Goal: Task Accomplishment & Management: Manage account settings

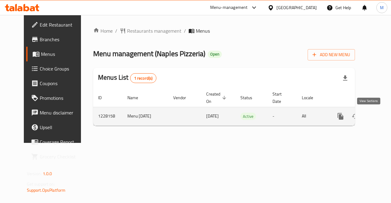
click at [381, 118] on icon "enhanced table" at bounding box center [384, 116] width 7 height 7
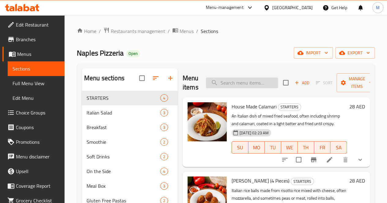
click at [209, 82] on input "search" at bounding box center [242, 83] width 72 height 11
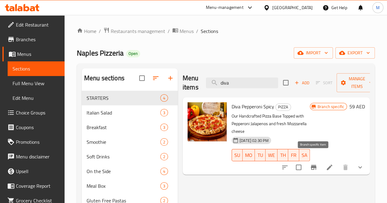
type input "diva"
click at [313, 165] on icon "Branch-specific-item" at bounding box center [314, 167] width 6 height 5
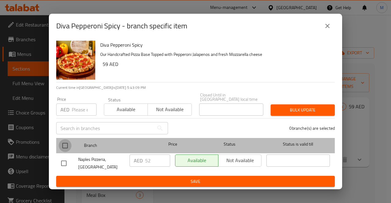
click at [65, 144] on input "checkbox" at bounding box center [65, 145] width 13 height 13
checkbox input "true"
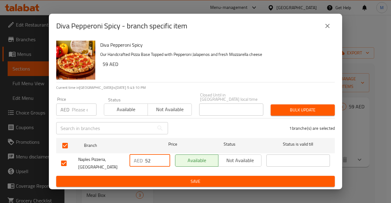
click at [150, 160] on input "52" at bounding box center [157, 161] width 25 height 12
type input "5"
paste input "59"
type input "59"
click at [182, 184] on span "Save" at bounding box center [195, 182] width 269 height 8
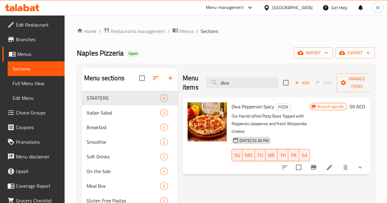
drag, startPoint x: 231, startPoint y: 83, endPoint x: 191, endPoint y: 82, distance: 39.4
click at [191, 82] on div "Menu items diva Add Sort Manage items" at bounding box center [275, 82] width 187 height 29
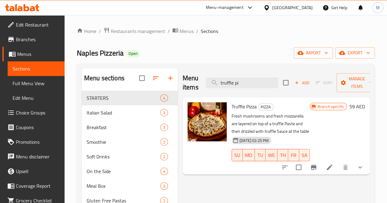
type input "truffle pi"
click at [313, 168] on icon "Branch-specific-item" at bounding box center [314, 167] width 6 height 5
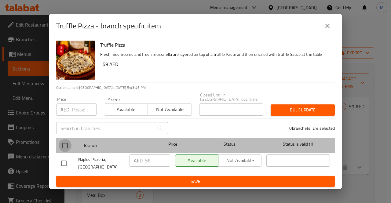
click at [64, 146] on input "checkbox" at bounding box center [65, 145] width 13 height 13
checkbox input "true"
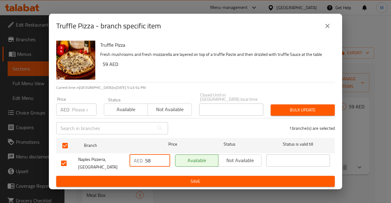
click at [156, 159] on input "58" at bounding box center [157, 161] width 25 height 12
type input "5"
paste input "59"
type input "59"
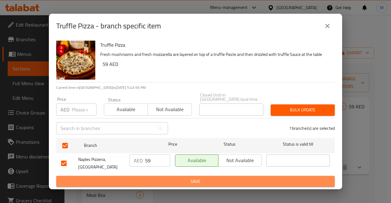
click at [199, 183] on span "Save" at bounding box center [195, 182] width 269 height 8
